Goal: Information Seeking & Learning: Understand process/instructions

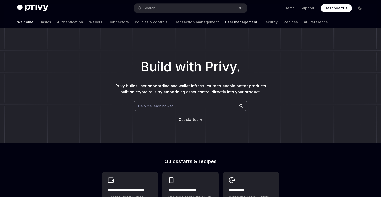
click at [225, 24] on link "User management" at bounding box center [241, 22] width 32 height 12
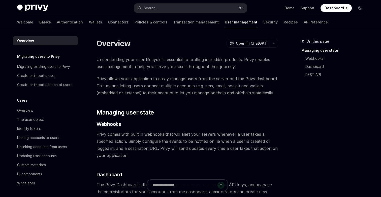
click at [39, 22] on link "Basics" at bounding box center [45, 22] width 12 height 12
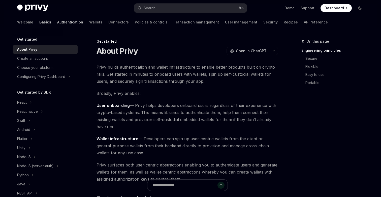
click at [57, 23] on link "Authentication" at bounding box center [70, 22] width 26 height 12
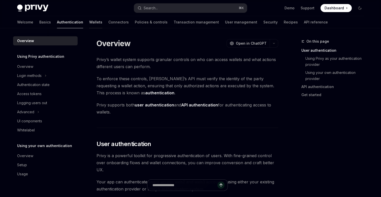
click at [89, 23] on link "Wallets" at bounding box center [95, 22] width 13 height 12
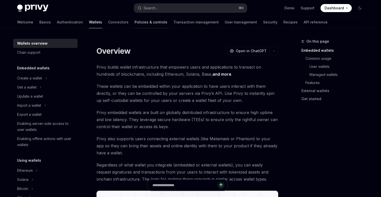
click at [135, 22] on link "Policies & controls" at bounding box center [151, 22] width 33 height 12
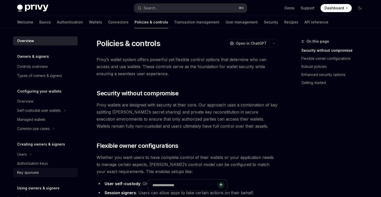
click at [25, 169] on div "Key quorums" at bounding box center [28, 172] width 22 height 6
type textarea "*"
